Goal: Information Seeking & Learning: Check status

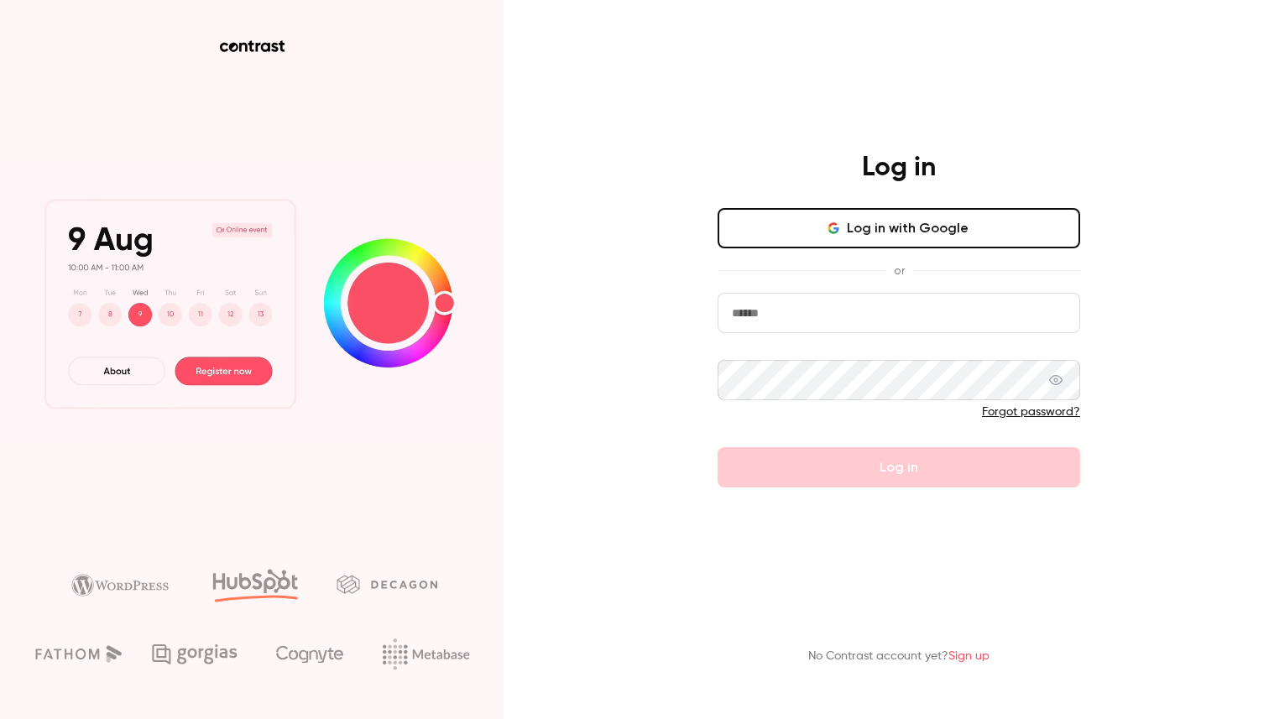
click at [811, 237] on button "Log in with Google" at bounding box center [898, 228] width 362 height 40
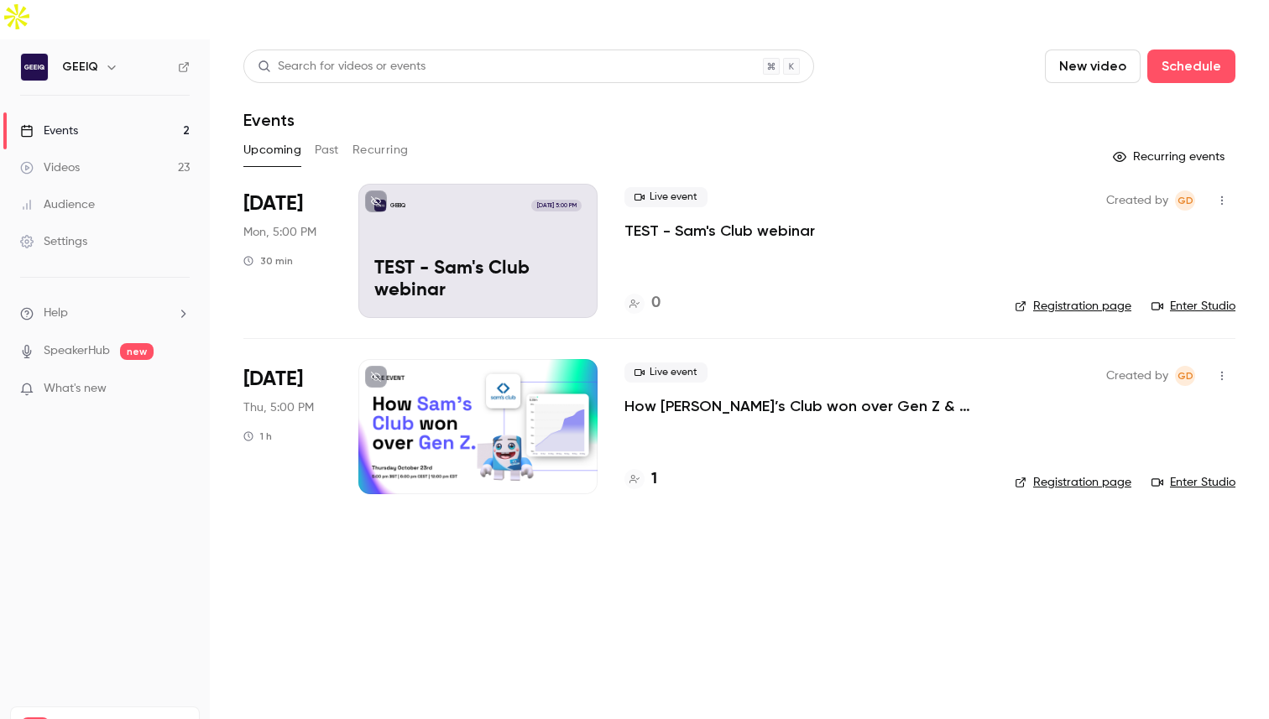
click at [326, 137] on button "Past" at bounding box center [327, 150] width 24 height 27
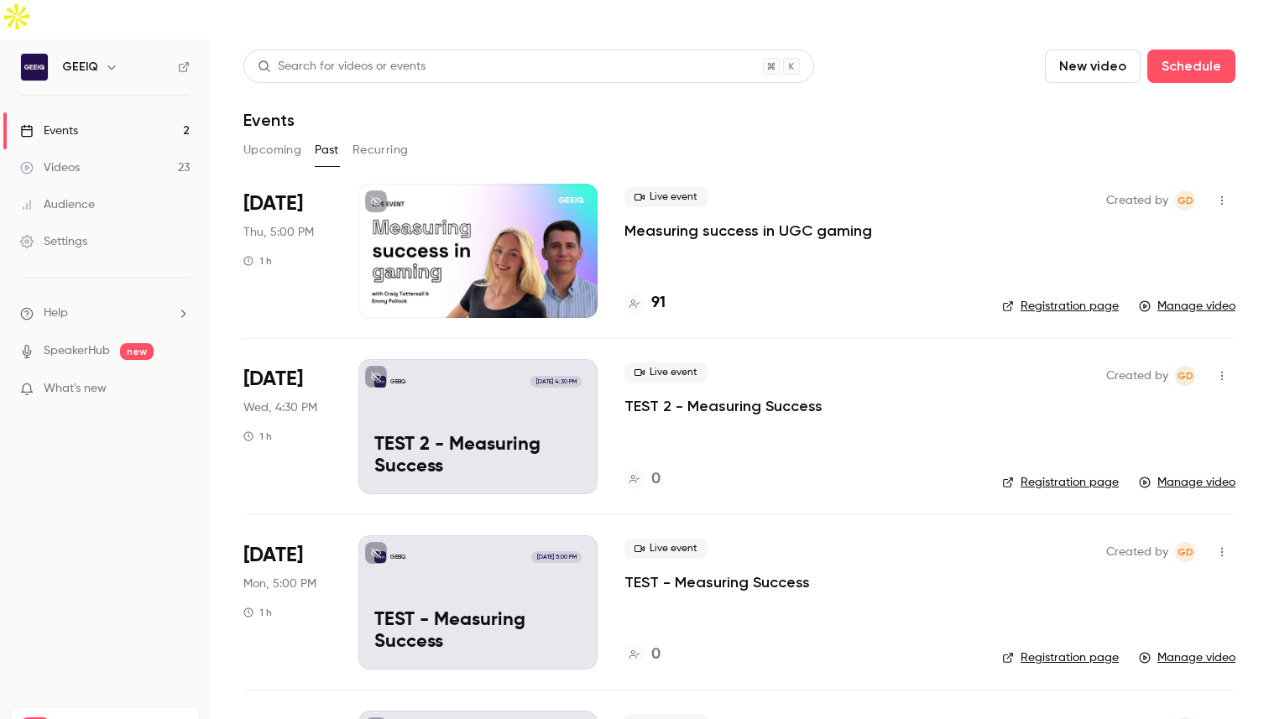
click at [671, 221] on p "Measuring success in UGC gaming" at bounding box center [748, 231] width 248 height 20
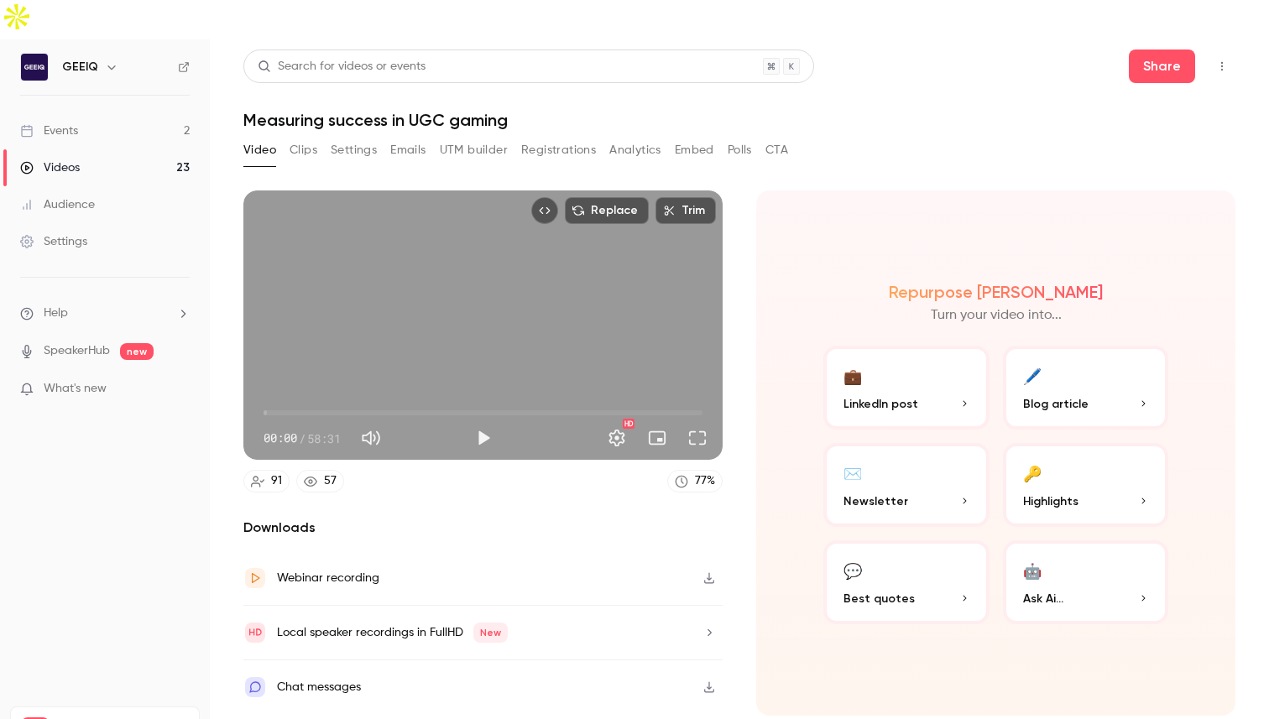
click at [618, 137] on button "Analytics" at bounding box center [635, 150] width 52 height 27
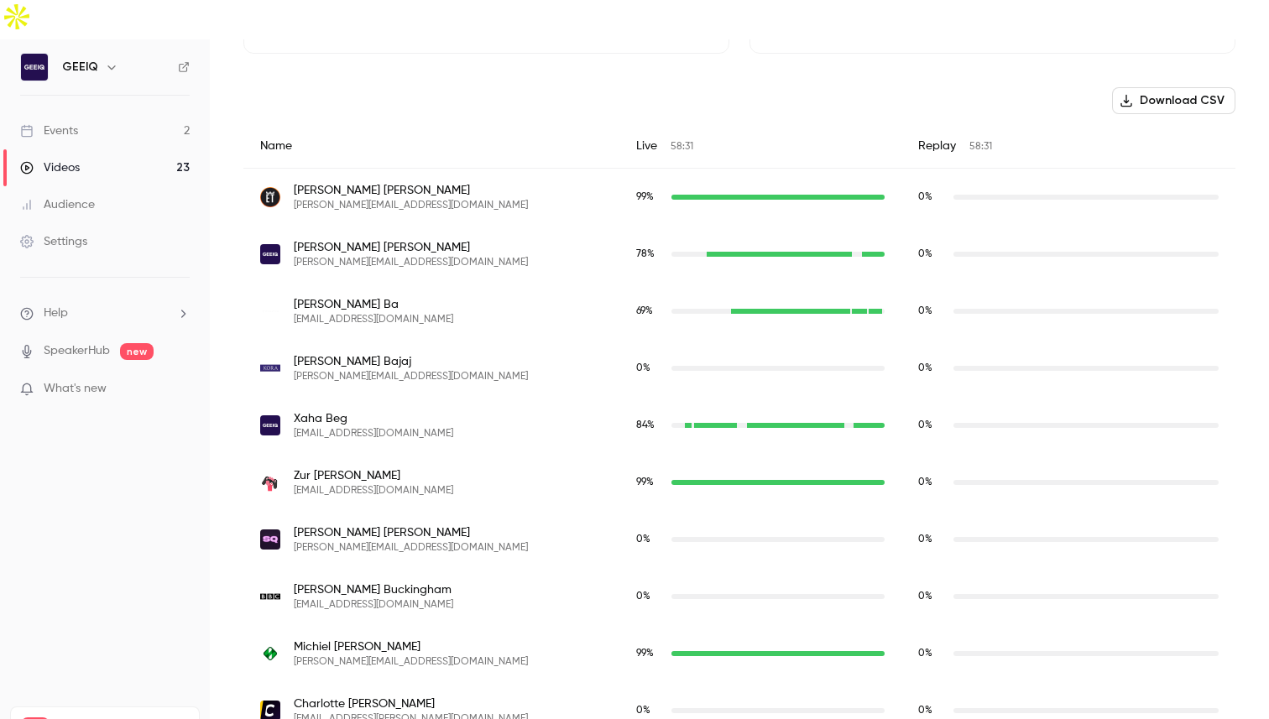
scroll to position [565, 0]
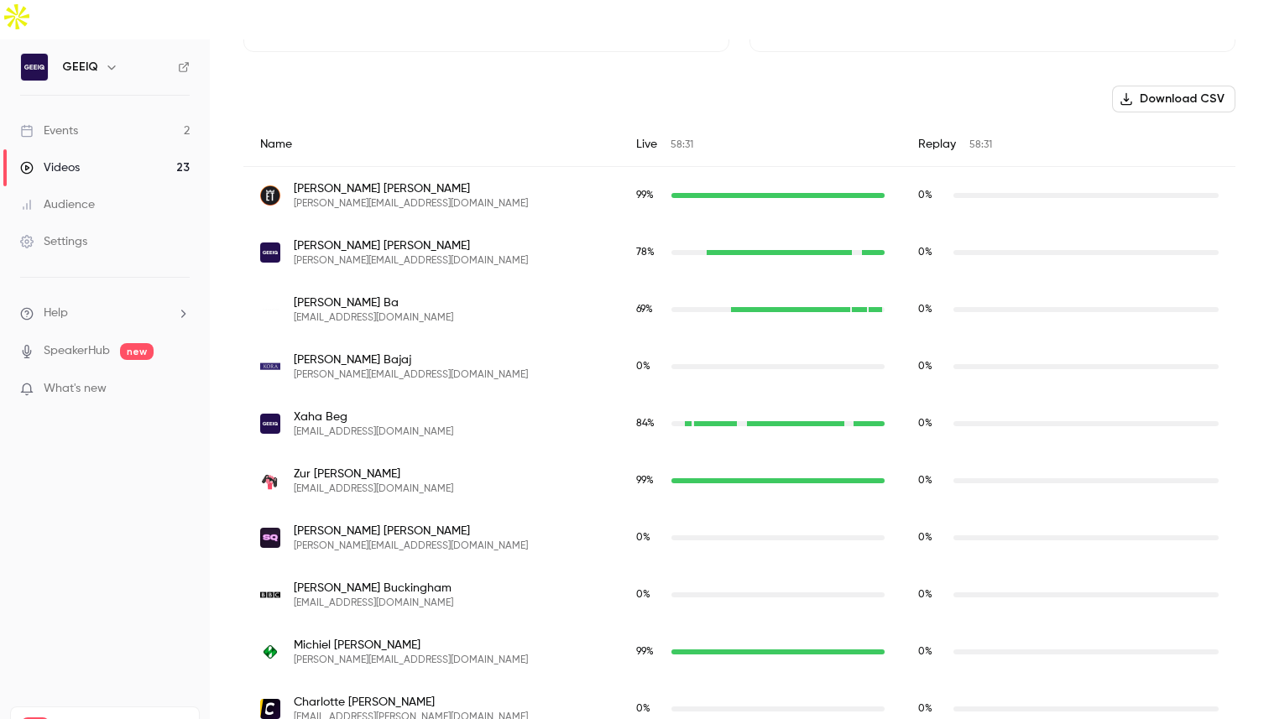
click at [652, 122] on div "Live 58:31" at bounding box center [760, 144] width 282 height 44
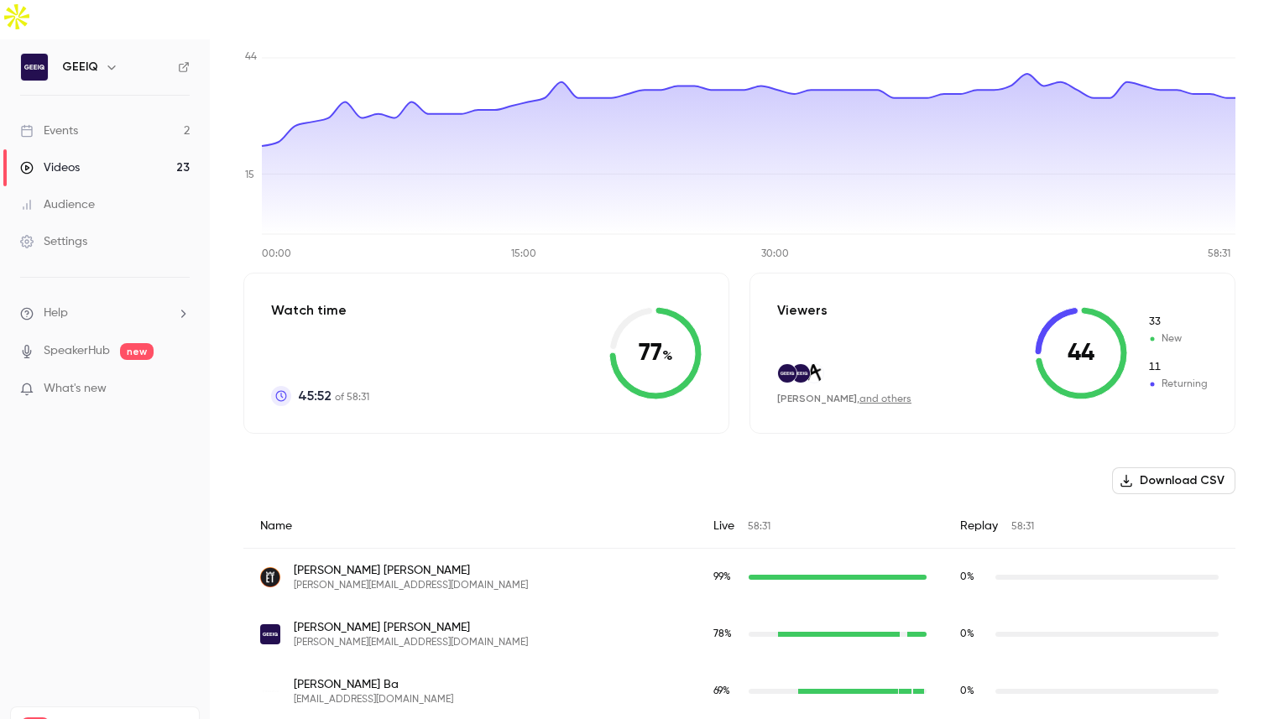
scroll to position [0, 0]
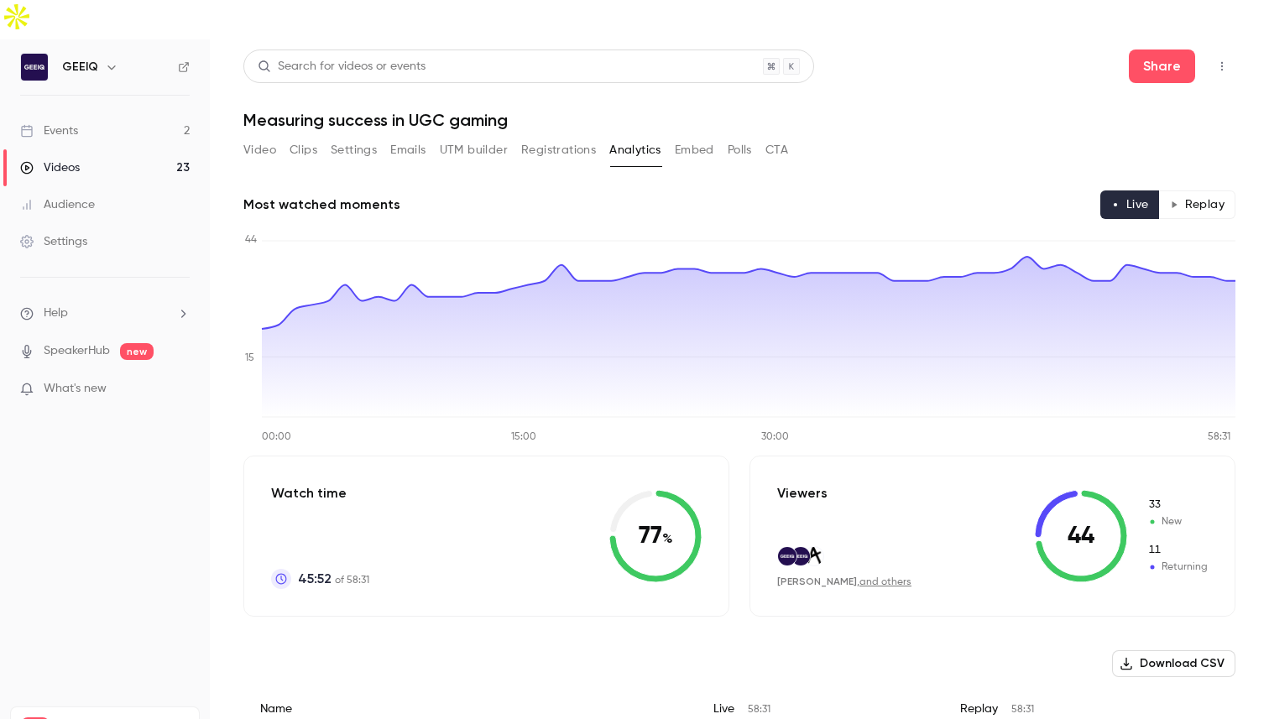
click at [569, 137] on button "Registrations" at bounding box center [558, 150] width 75 height 27
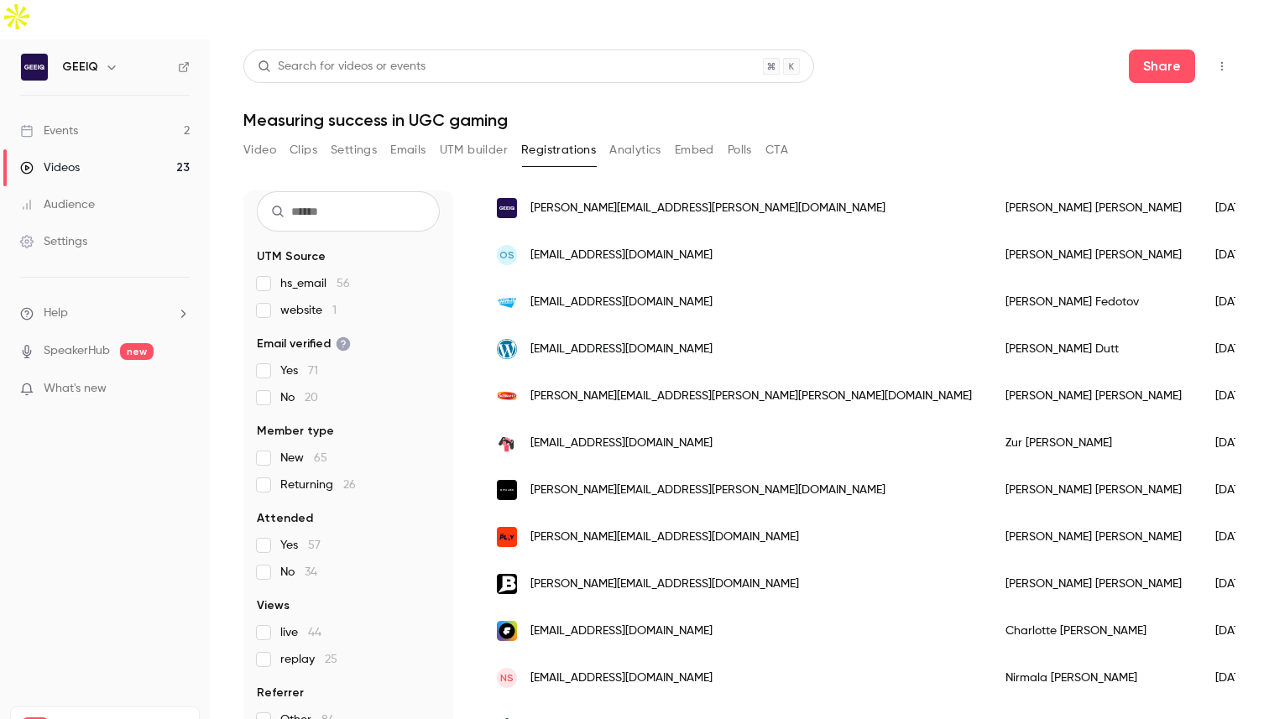
scroll to position [1292, 0]
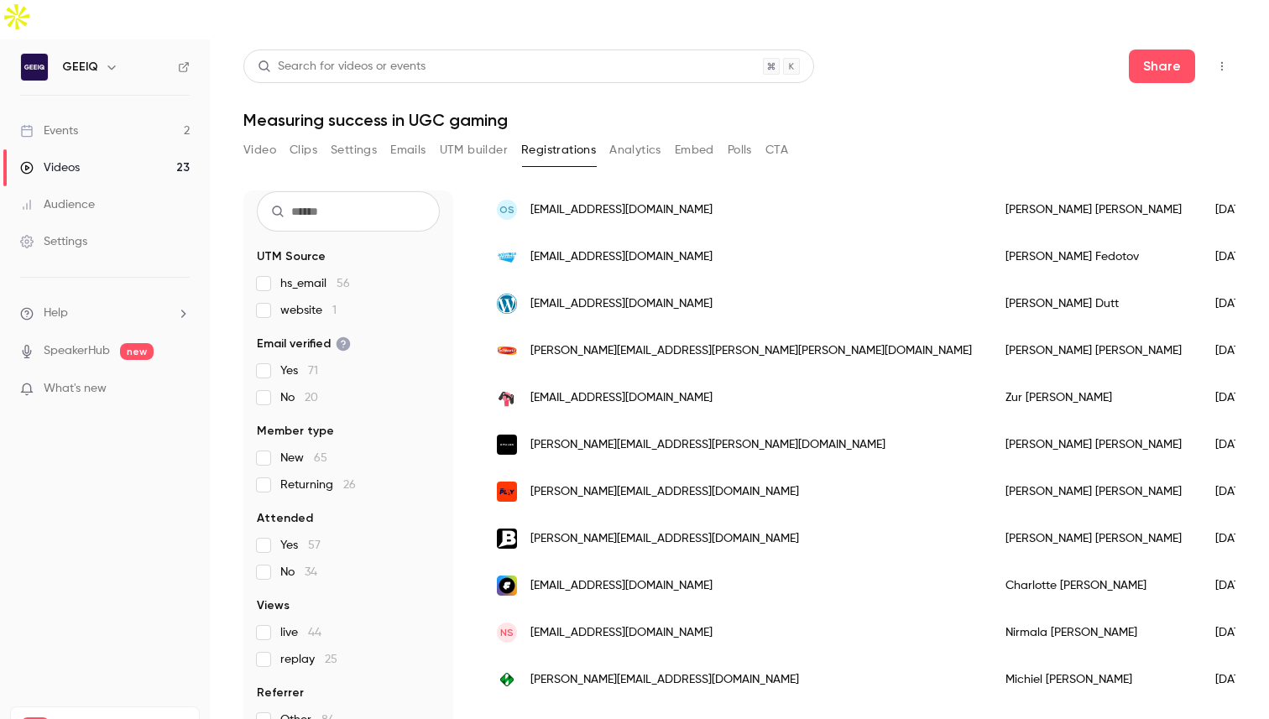
click at [703, 483] on span "[PERSON_NAME][EMAIL_ADDRESS][DOMAIN_NAME]" at bounding box center [664, 492] width 268 height 18
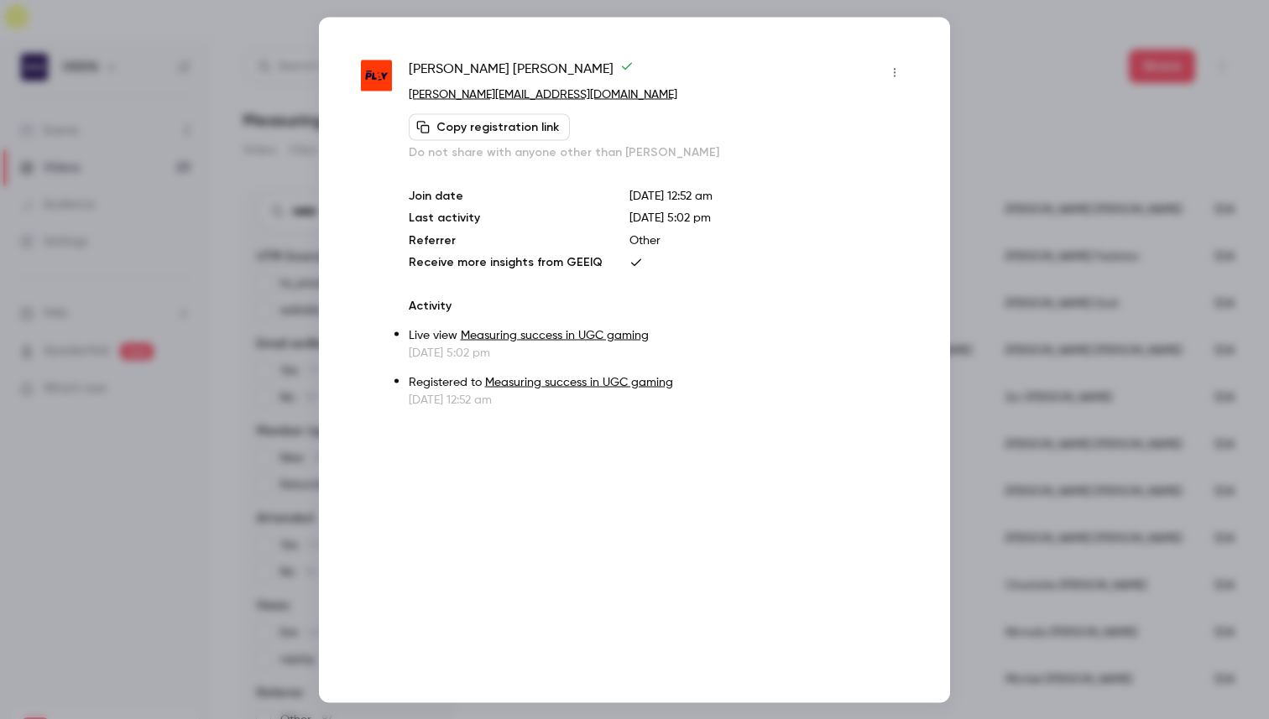
click at [977, 40] on div at bounding box center [634, 359] width 1269 height 719
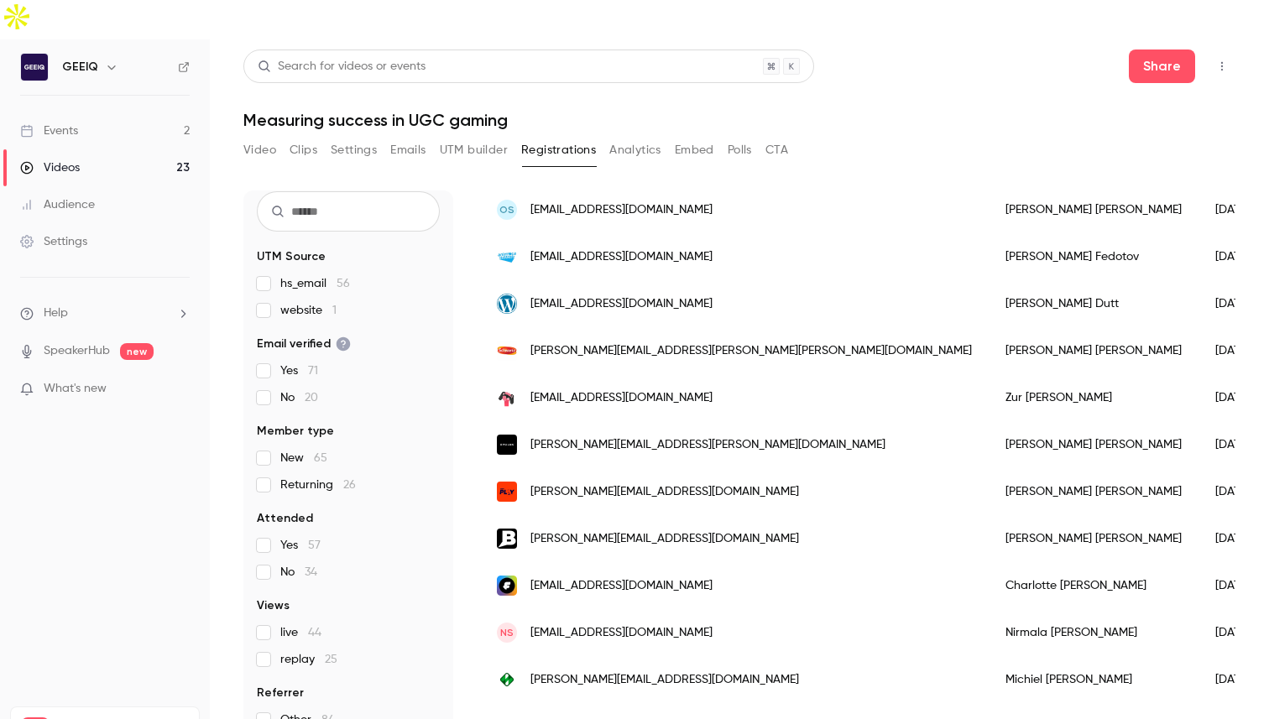
click at [621, 137] on button "Analytics" at bounding box center [635, 150] width 52 height 27
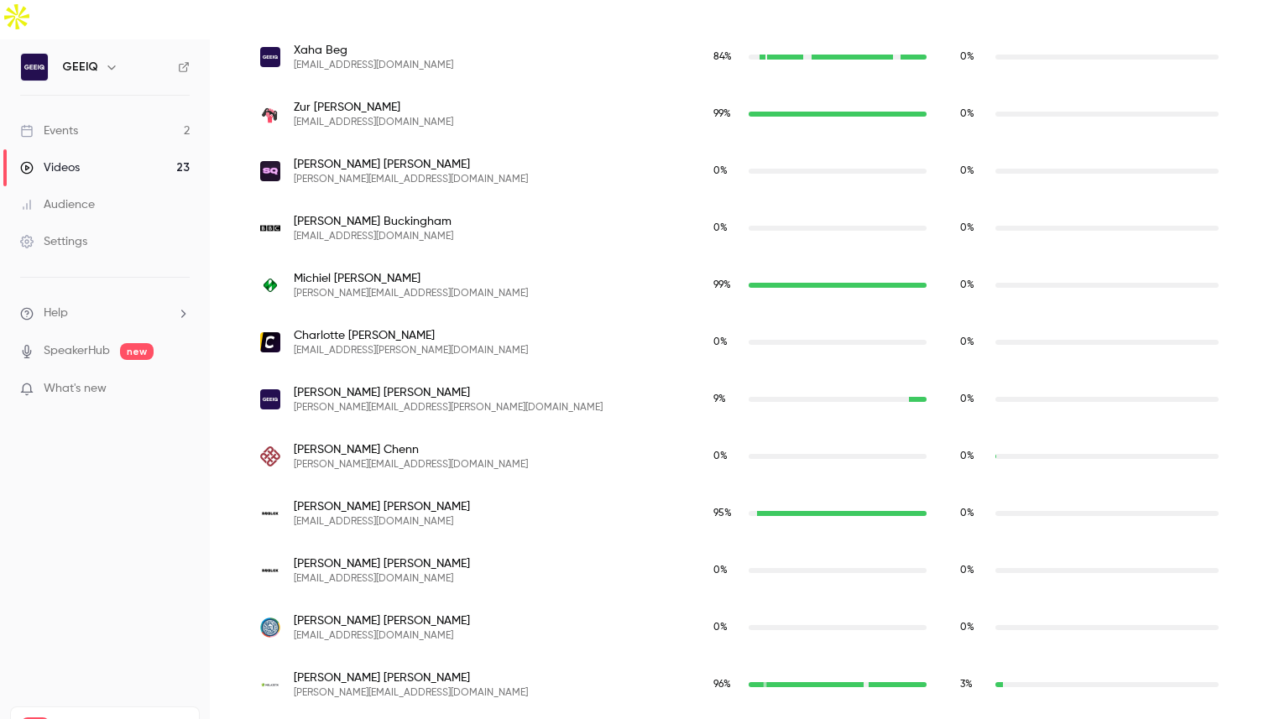
scroll to position [930, 0]
